Goal: Task Accomplishment & Management: Manage account settings

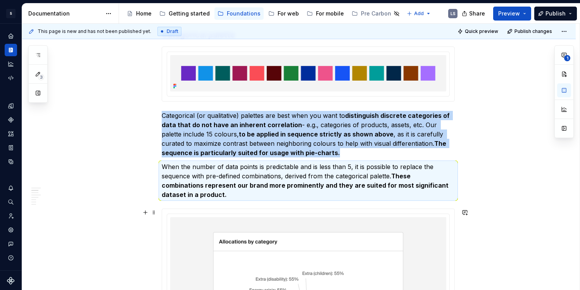
scroll to position [209, 0]
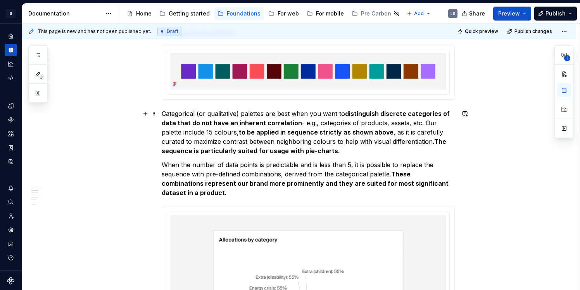
click at [341, 153] on p "Categorical (or qualitative) palettes are best when you want to distinguish dis…" at bounding box center [308, 132] width 293 height 47
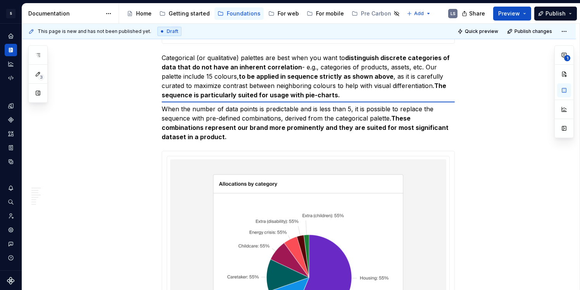
scroll to position [262, 0]
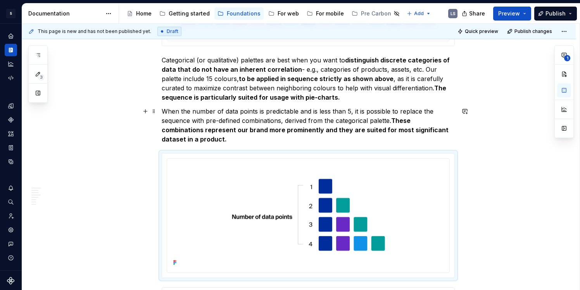
click at [277, 141] on p "When the number of data points is predictable and is less than 5, it is possibl…" at bounding box center [308, 125] width 293 height 37
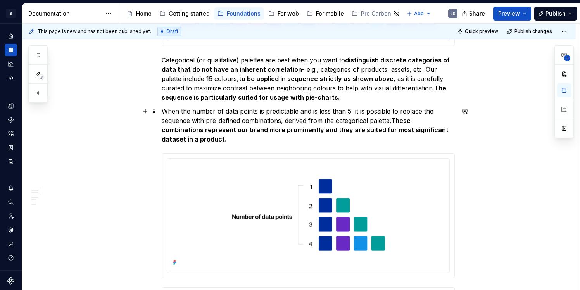
click at [277, 141] on p "When the number of data points is predictable and is less than 5, it is possibl…" at bounding box center [308, 125] width 293 height 37
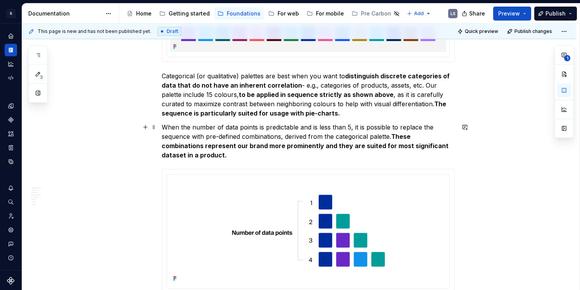
scroll to position [238, 0]
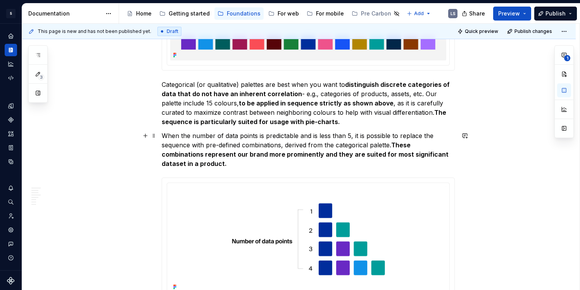
type textarea "*"
click at [405, 123] on p "Categorical (or qualitative) palettes are best when you want to distinguish dis…" at bounding box center [308, 103] width 293 height 47
click at [401, 164] on p "When the number of data points is predictable and is less than 5, it is possibl…" at bounding box center [308, 149] width 293 height 37
click at [193, 121] on strong "The sequence is particularly suited for usage with pie-charts." at bounding box center [305, 117] width 286 height 17
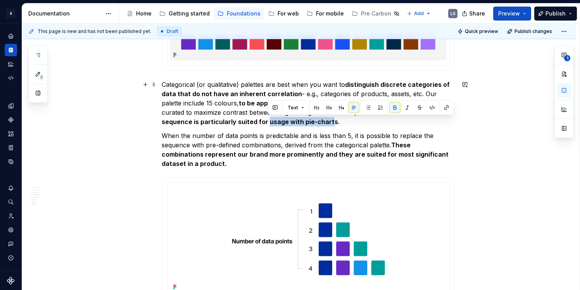
drag, startPoint x: 268, startPoint y: 121, endPoint x: 331, endPoint y: 122, distance: 62.8
click at [331, 122] on strong "The sequence is particularly suited for usage with pie-charts." at bounding box center [305, 117] width 286 height 17
click at [334, 123] on strong "The sequence is particularly suited for usage with pie-charts." at bounding box center [305, 117] width 286 height 17
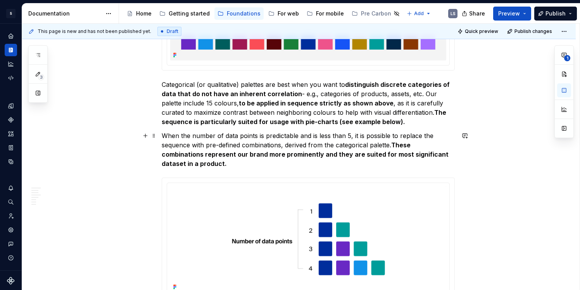
click at [348, 165] on p "When the number of data points is predictable and is less than 5, it is possibl…" at bounding box center [308, 149] width 293 height 37
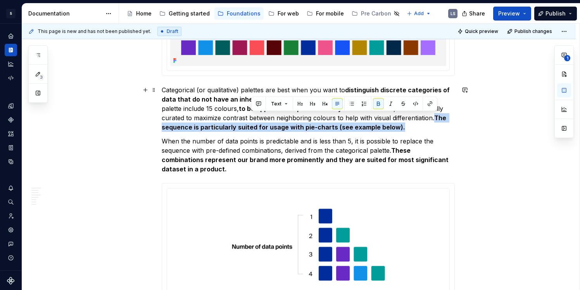
click at [438, 123] on p "Categorical (or qualitative) palettes are best when you want to distinguish dis…" at bounding box center [308, 108] width 293 height 47
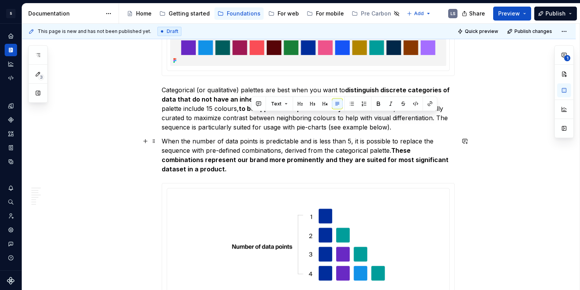
click at [377, 138] on p "When the number of data points is predictable and is less than 5, it is possibl…" at bounding box center [308, 154] width 293 height 37
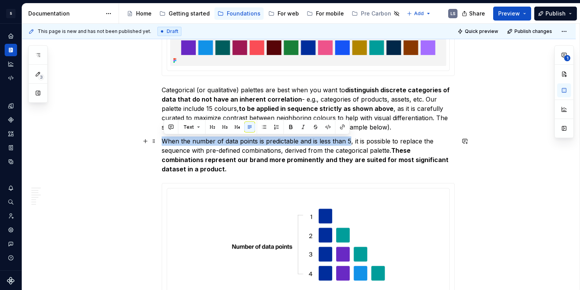
drag, startPoint x: 164, startPoint y: 141, endPoint x: 352, endPoint y: 138, distance: 187.6
click at [352, 138] on p "When the number of data points is predictable and is less than 5, it is possibl…" at bounding box center [308, 154] width 293 height 37
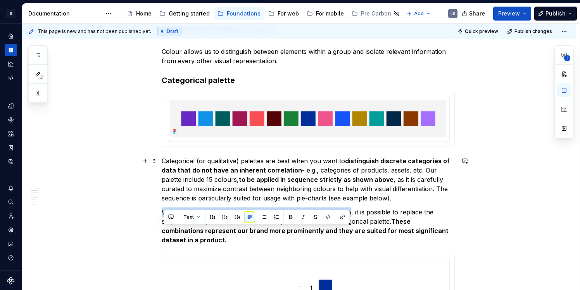
scroll to position [210, 0]
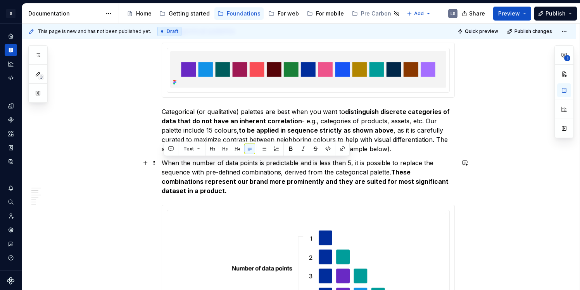
click at [374, 191] on p "When the number of data points is predictable and is less than 5, it is possibl…" at bounding box center [308, 176] width 293 height 37
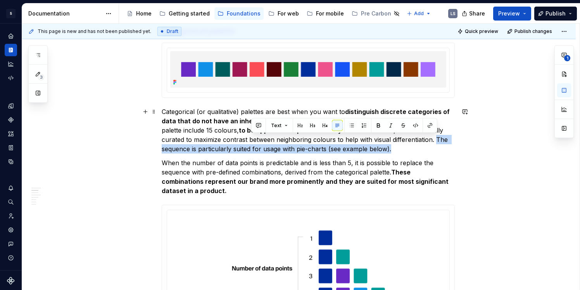
drag, startPoint x: 436, startPoint y: 139, endPoint x: 439, endPoint y: 148, distance: 9.7
click at [439, 148] on p "Categorical (or qualitative) palettes are best when you want to distinguish dis…" at bounding box center [308, 130] width 293 height 47
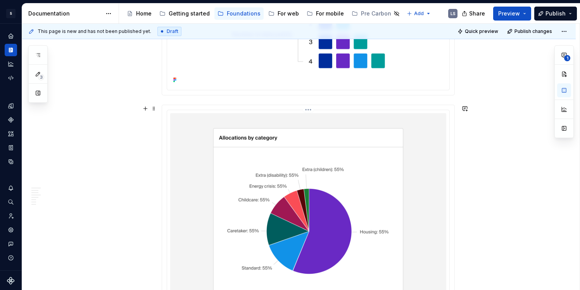
scroll to position [430, 0]
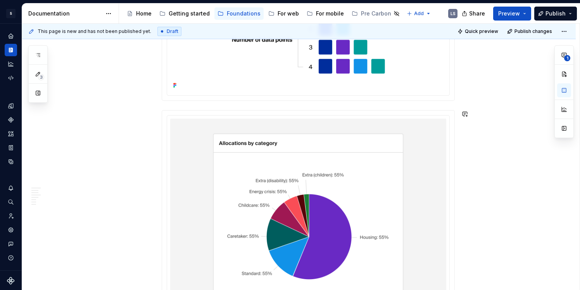
click at [148, 116] on button "button" at bounding box center [145, 114] width 11 height 11
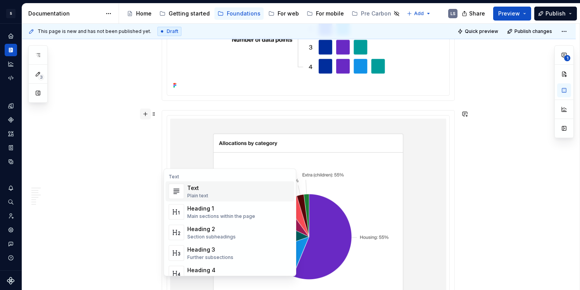
scroll to position [518, 0]
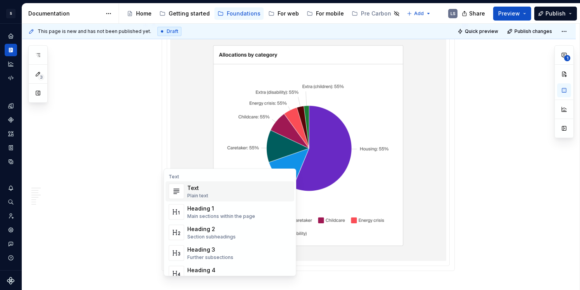
click at [200, 184] on div "Text" at bounding box center [197, 188] width 21 height 8
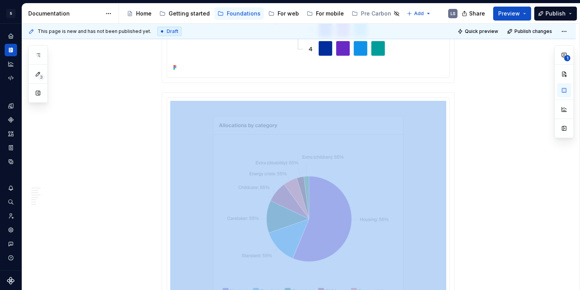
scroll to position [424, 0]
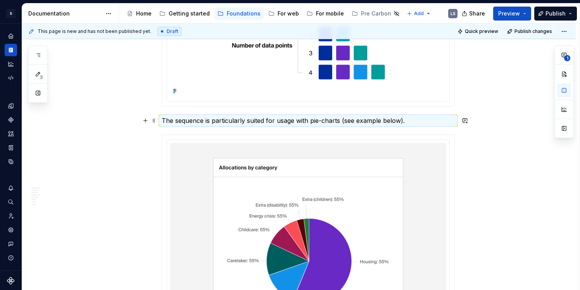
click at [169, 120] on p "The sequence is particularly suited for usage with pie-charts (see example belo…" at bounding box center [308, 120] width 293 height 9
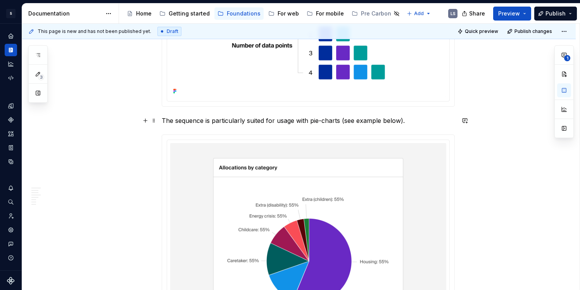
click at [165, 119] on p "The sequence is particularly suited for usage with pie-charts (see example belo…" at bounding box center [308, 120] width 293 height 9
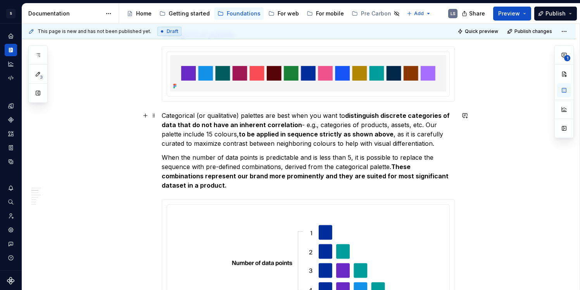
scroll to position [207, 0]
click at [165, 117] on p "Categorical (or qualitative) palettes are best when you want to distinguish dis…" at bounding box center [308, 128] width 293 height 37
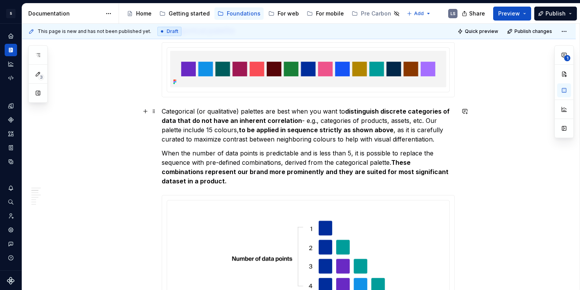
scroll to position [210, 0]
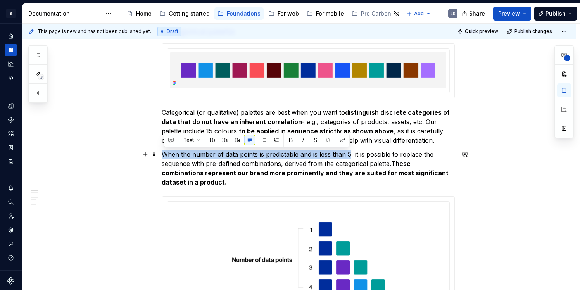
drag, startPoint x: 165, startPoint y: 155, endPoint x: 352, endPoint y: 155, distance: 186.8
click at [352, 155] on p "When the number of data points is predictable and is less than 5, it is possibl…" at bounding box center [308, 168] width 293 height 37
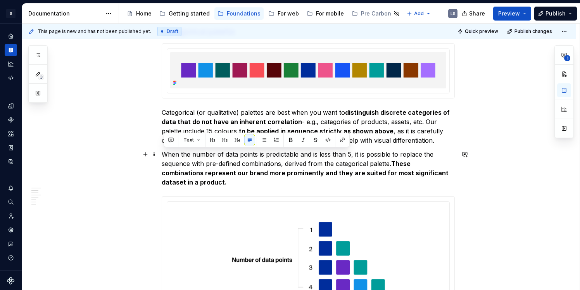
click at [373, 156] on p "When the number of data points is predictable and is less than 5, it is possibl…" at bounding box center [308, 168] width 293 height 37
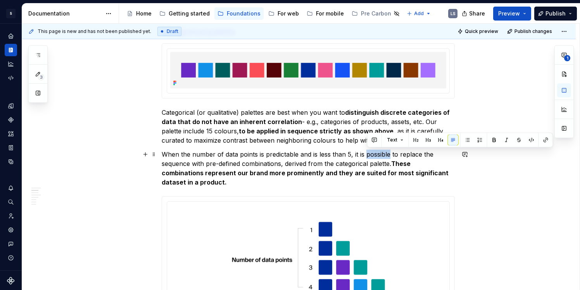
click at [373, 156] on p "When the number of data points is predictable and is less than 5, it is possibl…" at bounding box center [308, 168] width 293 height 37
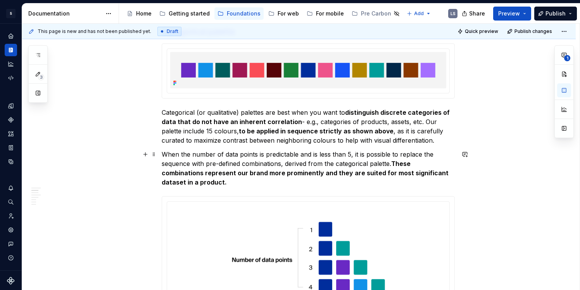
click at [355, 155] on p "When the number of data points is predictable and is less than 5, it is possibl…" at bounding box center [308, 168] width 293 height 37
click at [376, 154] on p "When the number of data points is predictable and is less than 5, it is possibl…" at bounding box center [308, 168] width 293 height 37
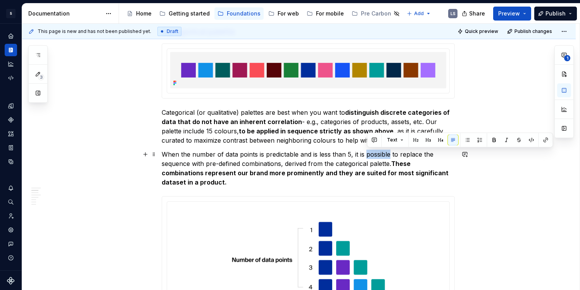
click at [376, 154] on p "When the number of data points is predictable and is less than 5, it is possibl…" at bounding box center [308, 168] width 293 height 37
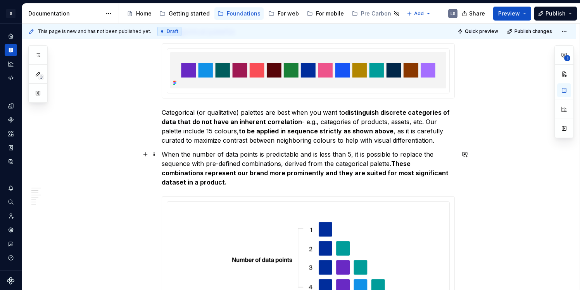
click at [376, 153] on p "When the number of data points is predictable and is less than 5, it is possibl…" at bounding box center [308, 168] width 293 height 37
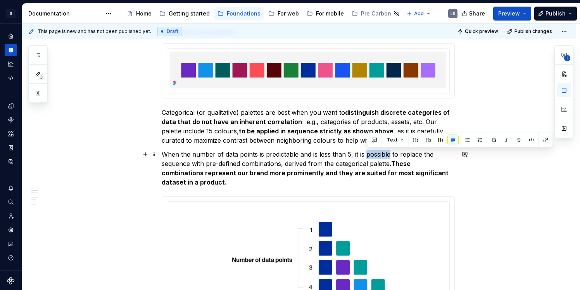
click at [376, 153] on p "When the number of data points is predictable and is less than 5, it is possibl…" at bounding box center [308, 168] width 293 height 37
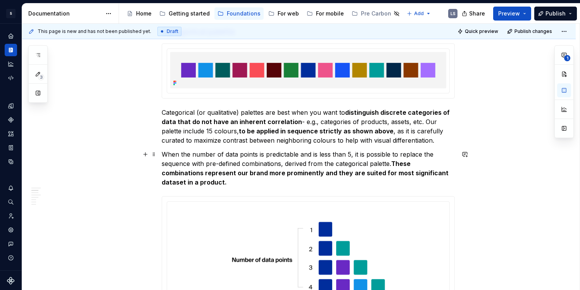
click at [356, 152] on p "When the number of data points is predictable and is less than 5, it is possibl…" at bounding box center [308, 168] width 293 height 37
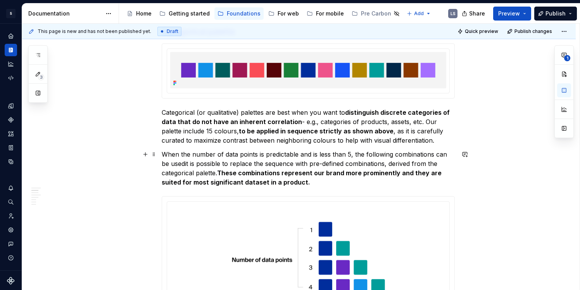
click at [434, 154] on p "When the number of data points is predictable and is less than 5, the following…" at bounding box center [308, 168] width 293 height 37
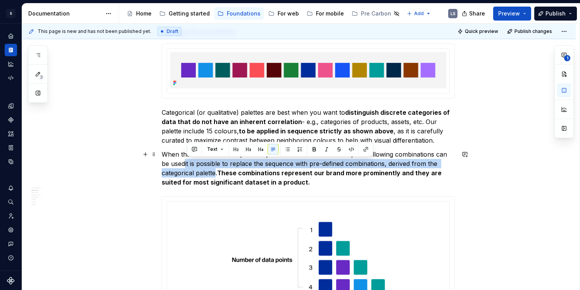
drag, startPoint x: 186, startPoint y: 163, endPoint x: 218, endPoint y: 171, distance: 32.9
click at [218, 172] on p "When the number of data points is predictable and is less than 5, the following…" at bounding box center [308, 168] width 293 height 37
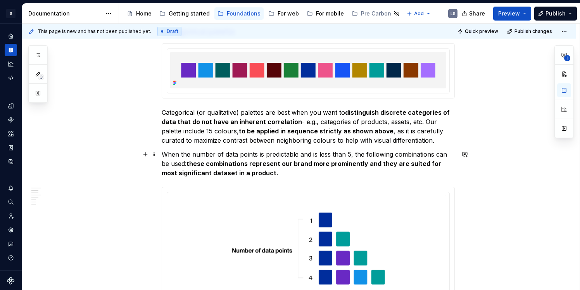
click at [191, 162] on strong "these combinations represent our brand more prominently and they are suited for…" at bounding box center [302, 168] width 281 height 17
click at [271, 165] on strong "These combinations represent our brand more prominently and they are suited for…" at bounding box center [303, 168] width 283 height 17
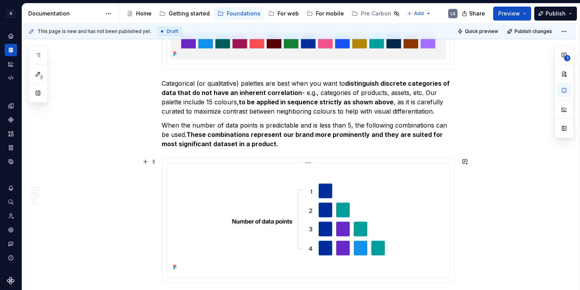
scroll to position [231, 0]
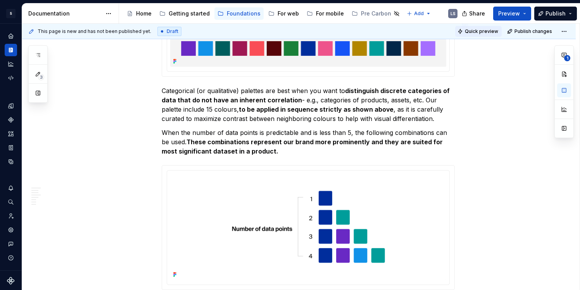
click at [493, 29] on span "Quick preview" at bounding box center [481, 31] width 33 height 6
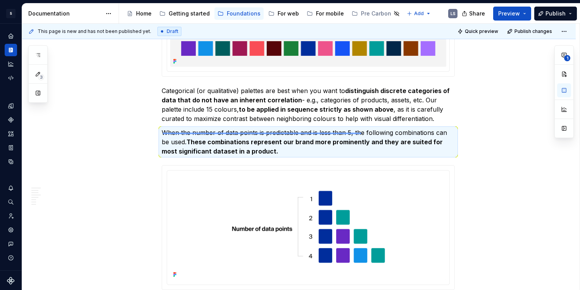
drag, startPoint x: 163, startPoint y: 133, endPoint x: 355, endPoint y: 132, distance: 191.8
click at [355, 132] on div "This page is new and has not been published yet. Draft Quick preview Publish ch…" at bounding box center [300, 157] width 557 height 267
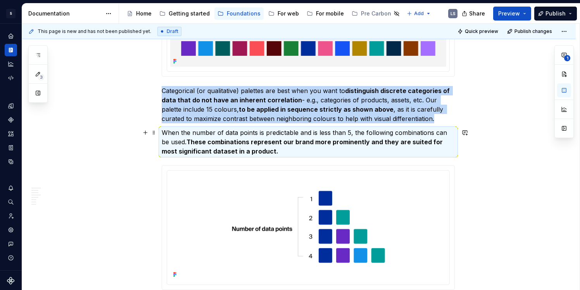
click at [353, 132] on p "When the number of data points is predictable and is less than 5, the following…" at bounding box center [308, 142] width 293 height 28
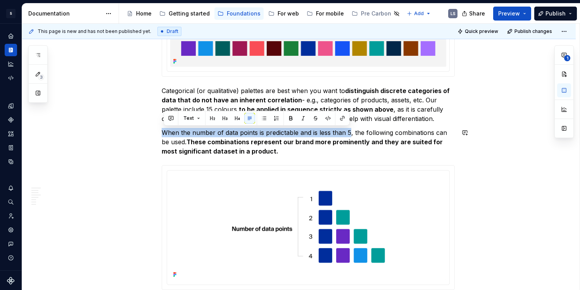
drag, startPoint x: 351, startPoint y: 134, endPoint x: 183, endPoint y: 128, distance: 167.9
click at [183, 128] on p "When the number of data points is predictable and is less than 5, the following…" at bounding box center [308, 142] width 293 height 28
click at [286, 120] on button "button" at bounding box center [290, 118] width 11 height 11
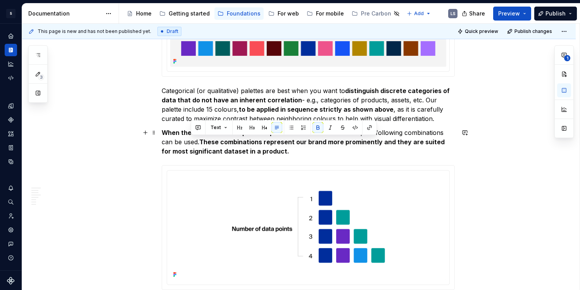
drag, startPoint x: 190, startPoint y: 143, endPoint x: 281, endPoint y: 150, distance: 90.5
click at [281, 150] on p "When the number of data points is predictable and is less than 5 , the followin…" at bounding box center [308, 142] width 293 height 28
click at [314, 127] on button "button" at bounding box center [317, 127] width 11 height 11
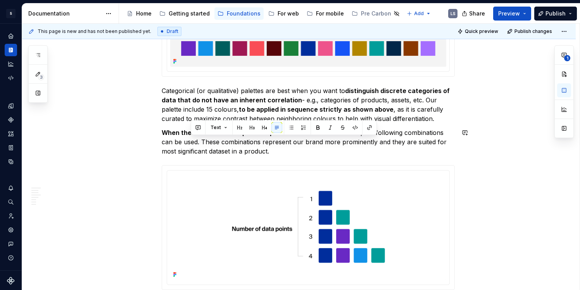
click at [251, 143] on p "When the number of data points is predictable and is less than 5 , the followin…" at bounding box center [308, 142] width 293 height 28
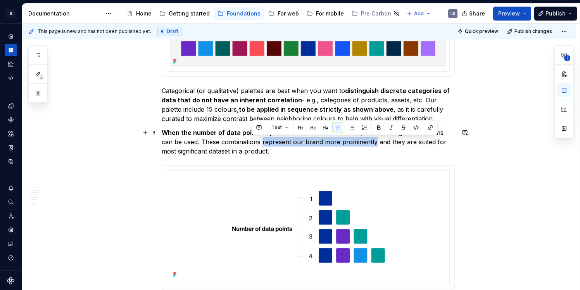
drag, startPoint x: 251, startPoint y: 143, endPoint x: 350, endPoint y: 146, distance: 99.3
click at [350, 146] on p "When the number of data points is predictable and is less than 5 , the followin…" at bounding box center [308, 142] width 293 height 28
click at [377, 126] on button "button" at bounding box center [378, 127] width 11 height 11
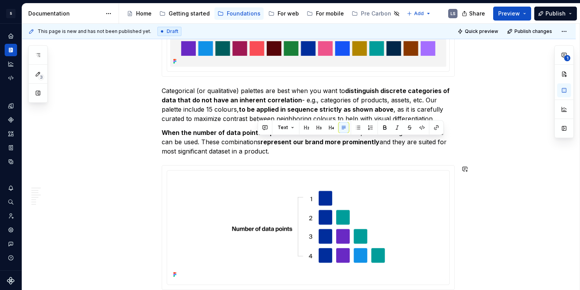
drag, startPoint x: 406, startPoint y: 142, endPoint x: 257, endPoint y: 156, distance: 149.8
click at [382, 127] on button "button" at bounding box center [384, 127] width 11 height 11
click at [219, 149] on strong "suited for most significant dataset in a product." at bounding box center [305, 146] width 287 height 17
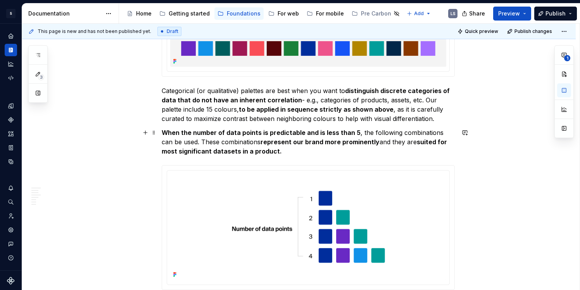
click at [297, 133] on strong "When the number of data points is predictable and is less than 5" at bounding box center [261, 133] width 199 height 8
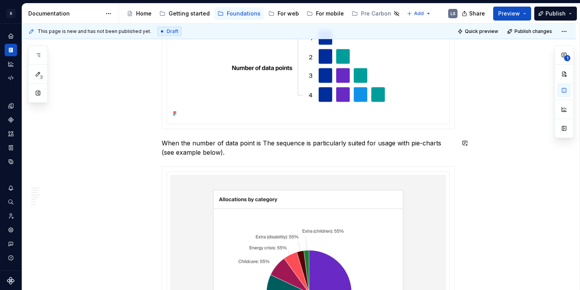
scroll to position [389, 0]
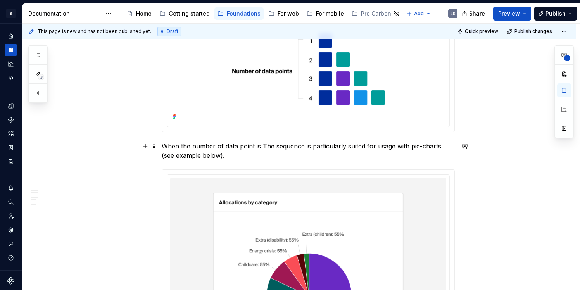
click at [261, 147] on p "When the number of data point is The sequence is particularly suited for usage …" at bounding box center [308, 150] width 293 height 19
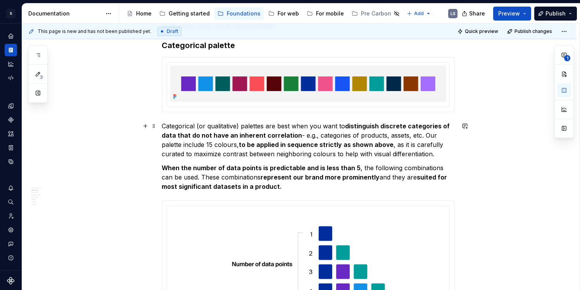
scroll to position [196, 0]
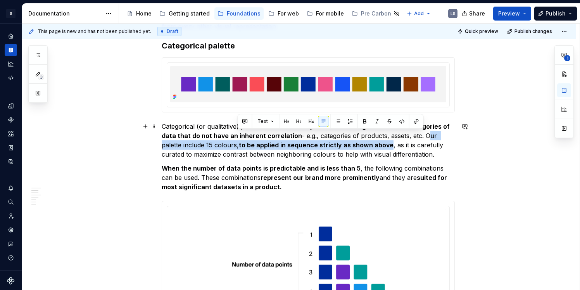
drag, startPoint x: 422, startPoint y: 136, endPoint x: 391, endPoint y: 142, distance: 30.9
click at [391, 142] on p "Categorical (or qualitative) palettes are best when you want to distinguish dis…" at bounding box center [308, 140] width 293 height 37
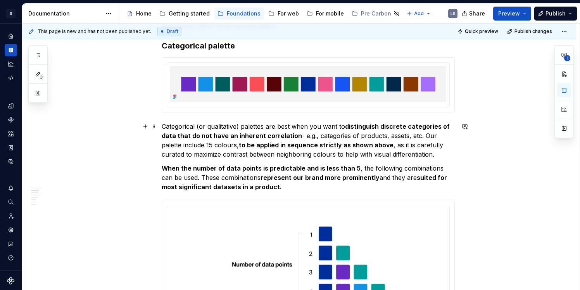
click at [394, 145] on p "Categorical (or qualitative) palettes are best when you want to distinguish dis…" at bounding box center [308, 140] width 293 height 37
drag, startPoint x: 241, startPoint y: 145, endPoint x: 377, endPoint y: 142, distance: 136.5
click at [377, 142] on p "Categorical (or qualitative) palettes are best when you want to distinguish dis…" at bounding box center [308, 140] width 293 height 37
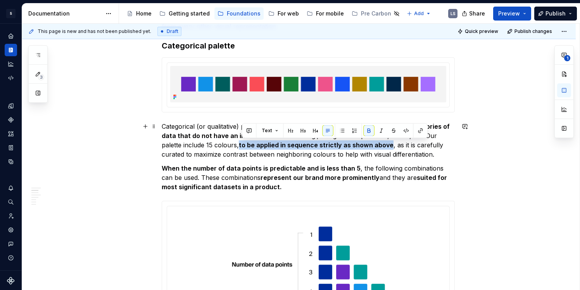
drag, startPoint x: 391, startPoint y: 146, endPoint x: 241, endPoint y: 145, distance: 150.4
click at [241, 145] on p "Categorical (or qualitative) palettes are best when you want to distinguish dis…" at bounding box center [308, 140] width 293 height 37
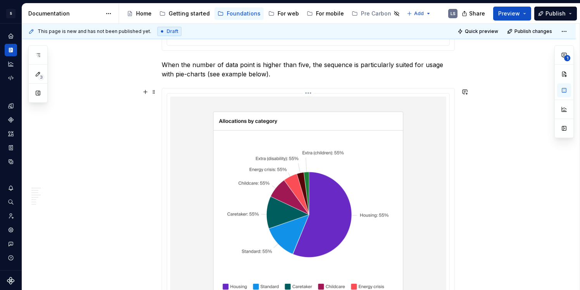
scroll to position [470, 0]
click at [309, 66] on p "When the number of data point is higher than five, the sequence is particularly…" at bounding box center [308, 69] width 293 height 19
click at [312, 66] on p "When the number of data point is higher than five, the sequence is particularly…" at bounding box center [308, 69] width 293 height 19
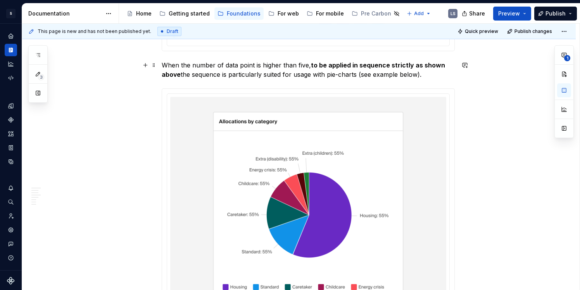
click at [312, 68] on p "When the number of data point is higher than five, to be applied in sequence st…" at bounding box center [308, 69] width 293 height 19
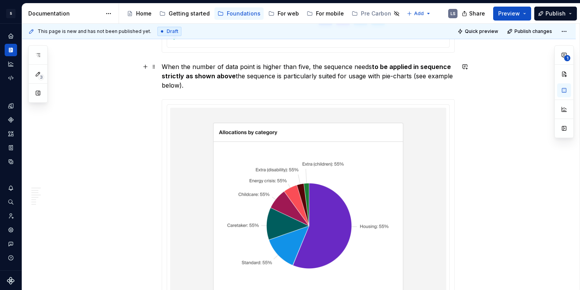
click at [432, 67] on strong "to be applied in sequence strictly as shown above" at bounding box center [307, 71] width 291 height 17
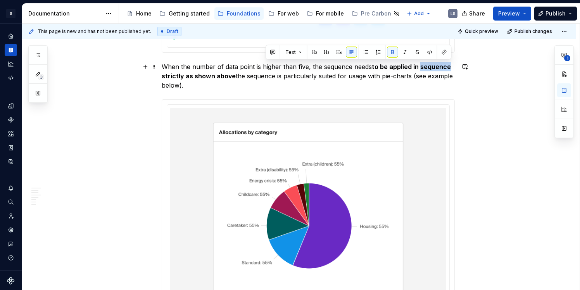
click at [432, 67] on strong "to be applied in sequence strictly as shown above" at bounding box center [307, 71] width 291 height 17
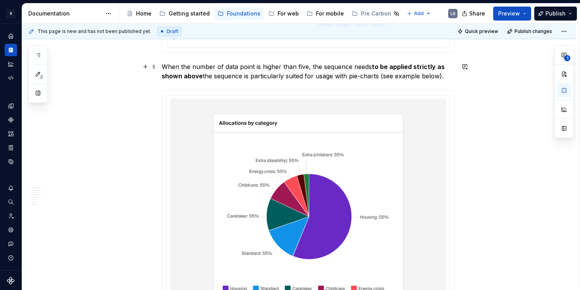
click at [336, 67] on p "When the number of data point is higher than five, the sequence needs to be app…" at bounding box center [308, 71] width 293 height 19
click at [406, 63] on strong "to be applied strictly as shown above" at bounding box center [300, 71] width 276 height 17
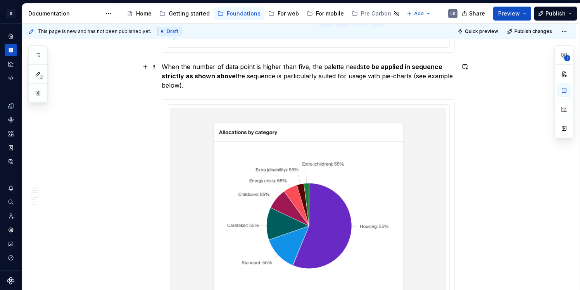
click at [235, 75] on p "When the number of data point is higher than five, the palette needs to be appl…" at bounding box center [308, 76] width 293 height 28
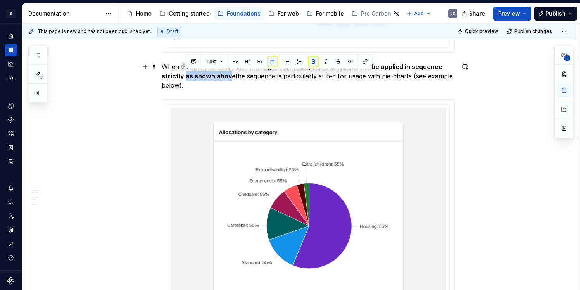
drag, startPoint x: 187, startPoint y: 76, endPoint x: 232, endPoint y: 76, distance: 45.3
click at [232, 76] on strong "to be applied in sequence strictly as shown above" at bounding box center [303, 71] width 282 height 17
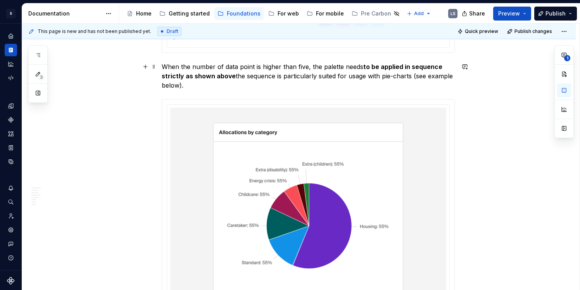
click at [269, 82] on p "When the number of data point is higher than five, the palette needs to be appl…" at bounding box center [308, 76] width 293 height 28
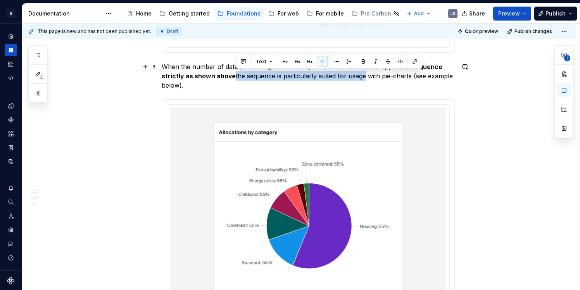
drag, startPoint x: 236, startPoint y: 75, endPoint x: 365, endPoint y: 76, distance: 129.8
click at [365, 76] on p "When the number of data point is higher than five, the palette needs to be appl…" at bounding box center [308, 76] width 293 height 28
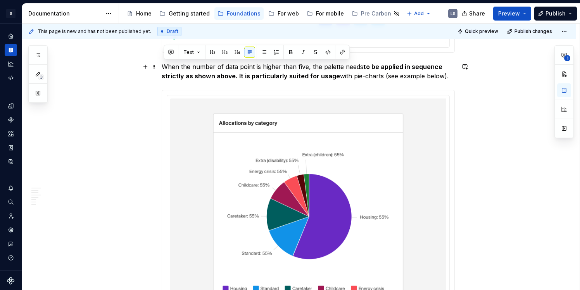
drag, startPoint x: 165, startPoint y: 65, endPoint x: 458, endPoint y: 72, distance: 293.5
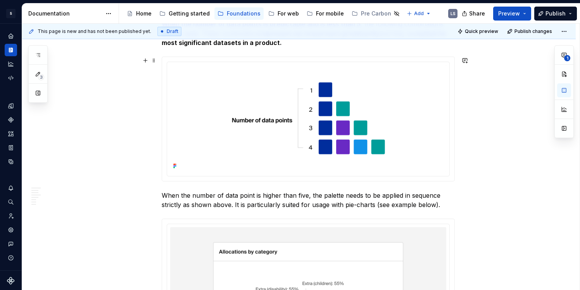
scroll to position [334, 0]
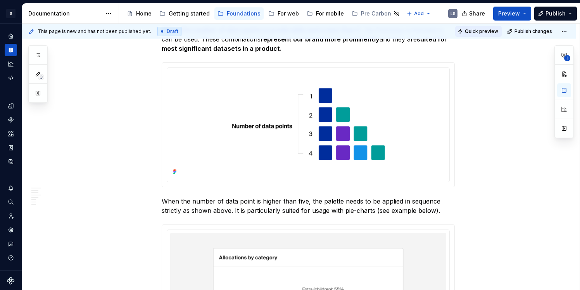
click at [477, 32] on span "Quick preview" at bounding box center [481, 31] width 33 height 6
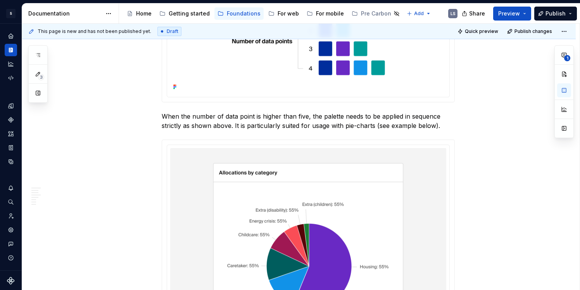
scroll to position [392, 0]
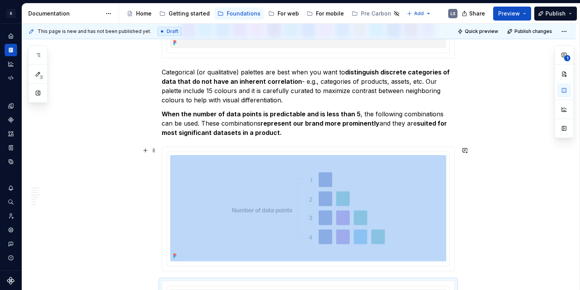
scroll to position [241, 0]
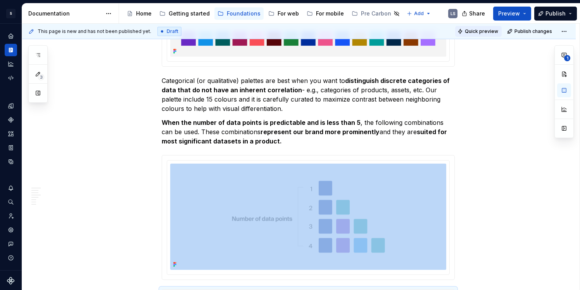
click at [486, 34] on span "Quick preview" at bounding box center [481, 31] width 33 height 6
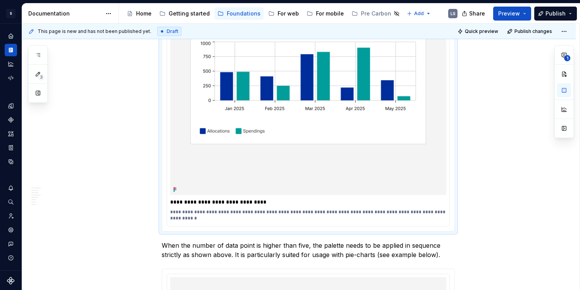
scroll to position [486, 0]
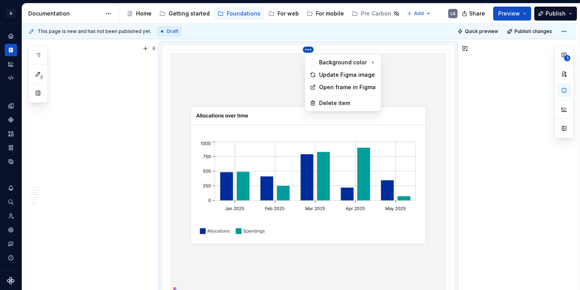
click at [311, 49] on html "S Digital Design System LS Design system data Documentation Accessibility guide…" at bounding box center [290, 145] width 580 height 290
click at [324, 70] on div "Update Figma image" at bounding box center [343, 75] width 72 height 12
type textarea "*"
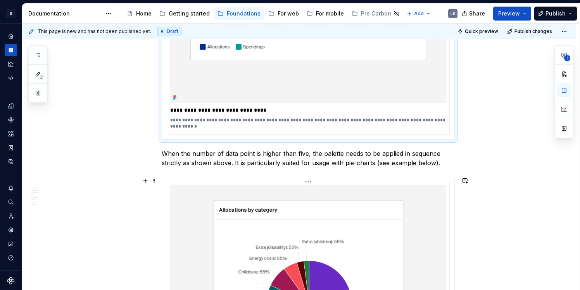
scroll to position [669, 0]
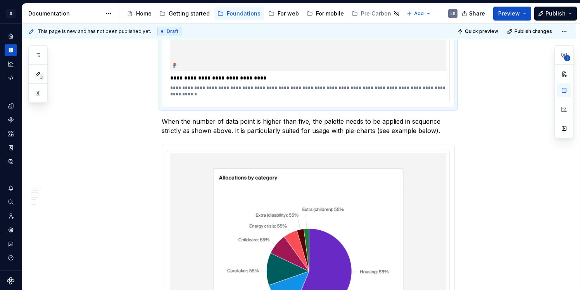
click at [232, 78] on p "**********" at bounding box center [308, 78] width 276 height 8
drag, startPoint x: 271, startPoint y: 79, endPoint x: 166, endPoint y: 79, distance: 105.0
click at [384, 90] on p "**********" at bounding box center [308, 91] width 276 height 12
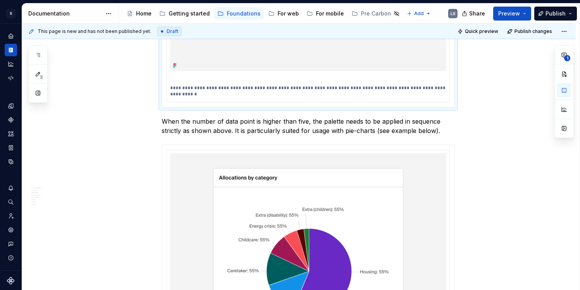
click at [374, 90] on p "**********" at bounding box center [308, 91] width 276 height 12
click at [355, 87] on p "**********" at bounding box center [308, 91] width 276 height 12
drag, startPoint x: 424, startPoint y: 89, endPoint x: 434, endPoint y: 95, distance: 11.4
click at [434, 95] on p "**********" at bounding box center [308, 91] width 276 height 12
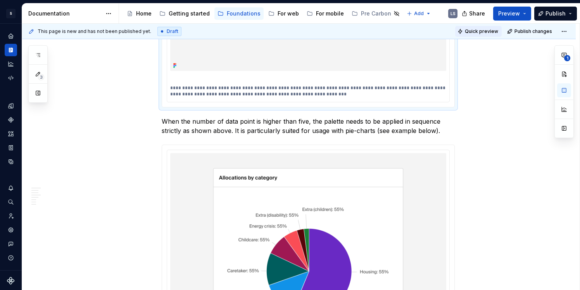
click at [488, 31] on span "Quick preview" at bounding box center [481, 31] width 33 height 6
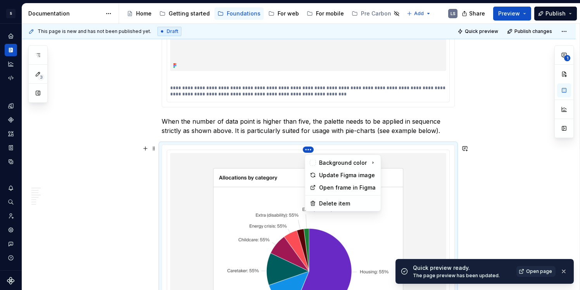
click at [306, 152] on html "S Digital Design System LS Design system data Documentation Accessibility guide…" at bounding box center [290, 145] width 580 height 290
click at [348, 174] on div "Update Figma image" at bounding box center [347, 175] width 57 height 8
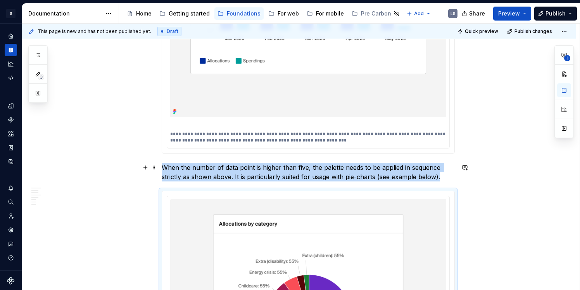
scroll to position [611, 0]
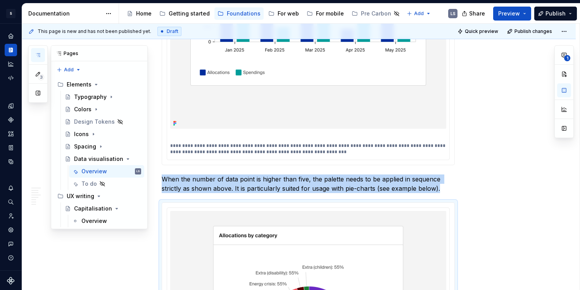
click at [43, 52] on button "button" at bounding box center [38, 55] width 14 height 14
click at [38, 93] on button "button" at bounding box center [38, 93] width 14 height 14
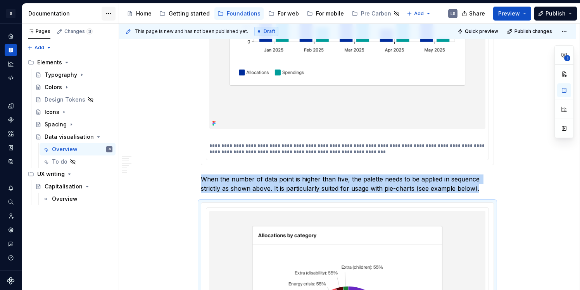
click at [111, 9] on html "S Digital Design System LS Design system data Documentation Accessibility guide…" at bounding box center [290, 145] width 580 height 290
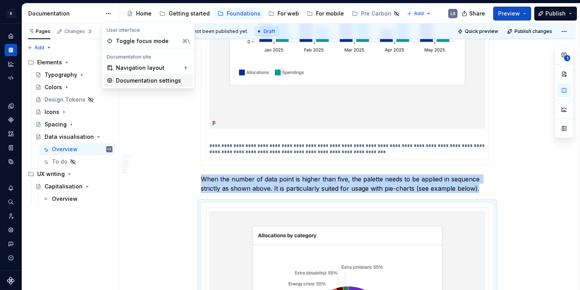
click at [127, 81] on div "Documentation settings" at bounding box center [153, 81] width 74 height 8
type textarea "*"
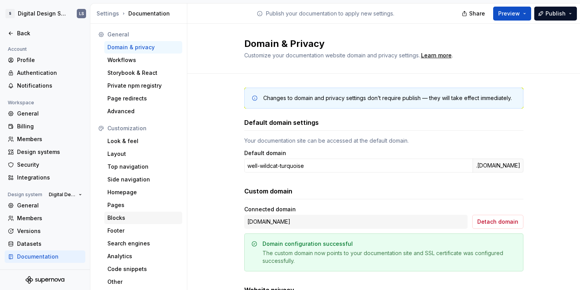
click at [126, 223] on div "Blocks" at bounding box center [143, 218] width 78 height 12
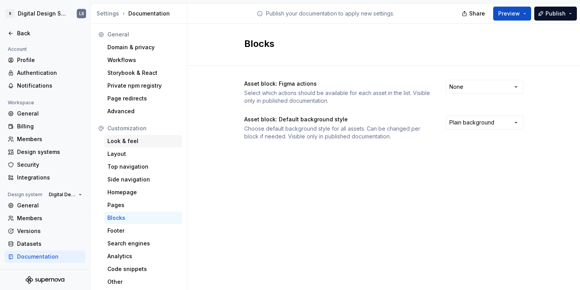
click at [131, 144] on div "Look & feel" at bounding box center [143, 141] width 72 height 8
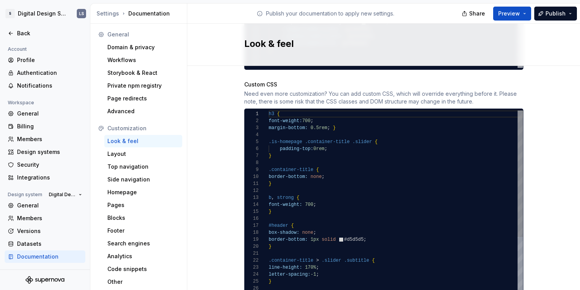
scroll to position [642, 0]
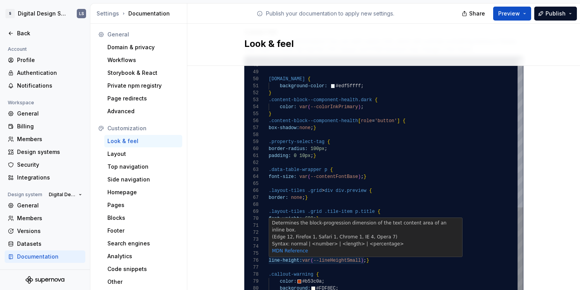
scroll to position [35, 76]
click at [343, 252] on div "border-radius: 0 ; } [DOMAIN_NAME] { background-color: #edf5ffff ; } .content-b…" at bounding box center [396, 34] width 254 height 600
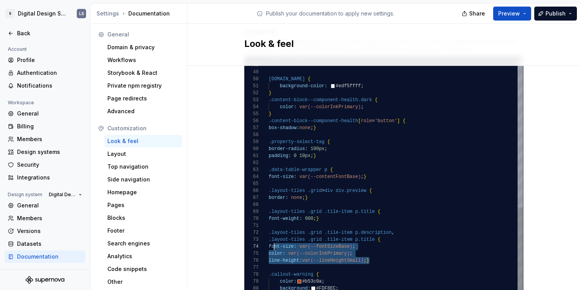
scroll to position [7, 0]
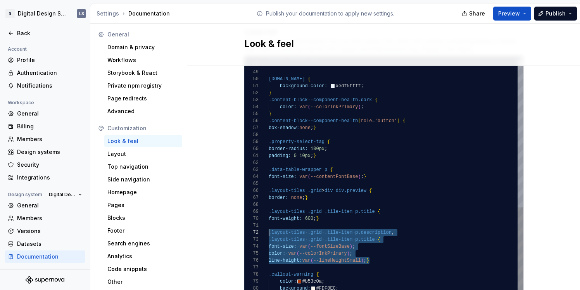
drag, startPoint x: 376, startPoint y: 252, endPoint x: 266, endPoint y: 224, distance: 112.8
click at [269, 224] on div "border-radius: 0 ; } [DOMAIN_NAME] { background-color: #edf5ffff ; } .content-b…" at bounding box center [396, 34] width 254 height 600
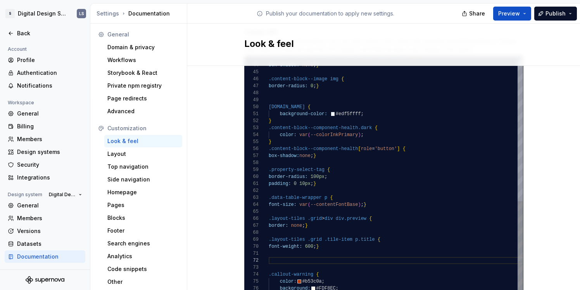
type textarea "**********"
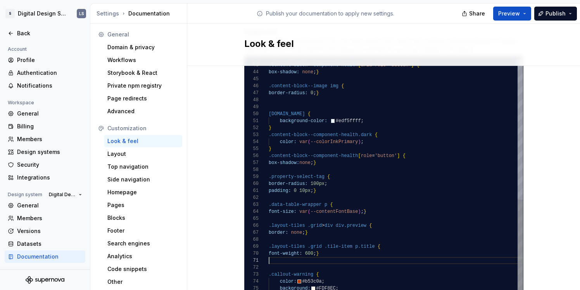
scroll to position [0, 0]
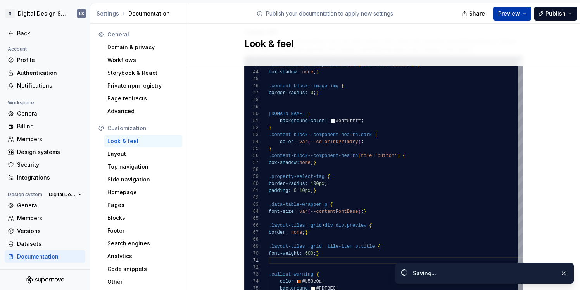
click at [522, 14] on button "Preview" at bounding box center [512, 14] width 38 height 14
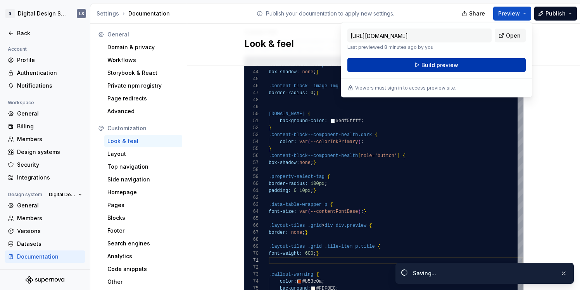
click at [468, 60] on button "Build preview" at bounding box center [436, 65] width 178 height 14
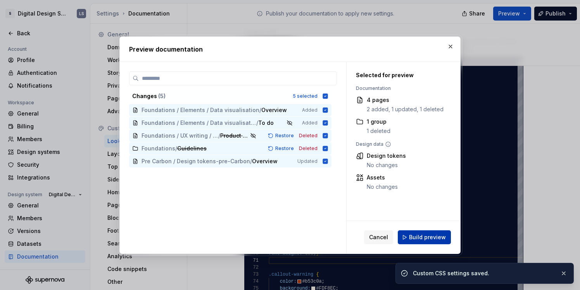
click at [424, 236] on span "Build preview" at bounding box center [427, 237] width 37 height 8
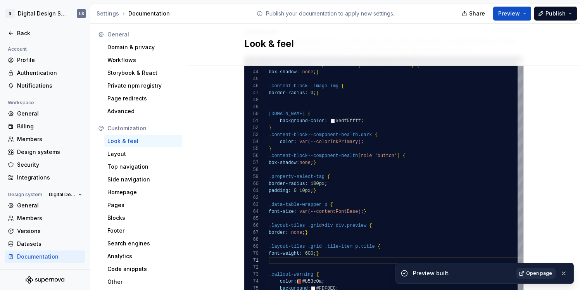
click at [545, 275] on span "Open page" at bounding box center [539, 273] width 26 height 6
